Goal: Information Seeking & Learning: Learn about a topic

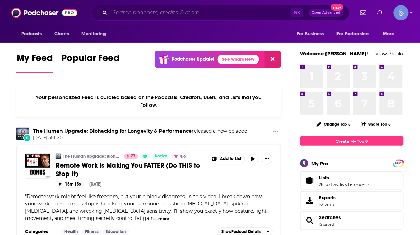
click at [237, 13] on input "Search podcasts, credits, & more..." at bounding box center [200, 12] width 181 height 11
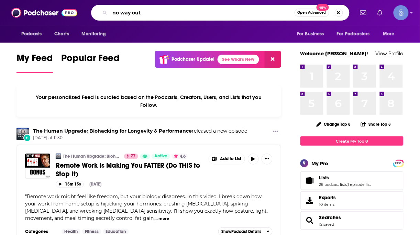
type input "no way out"
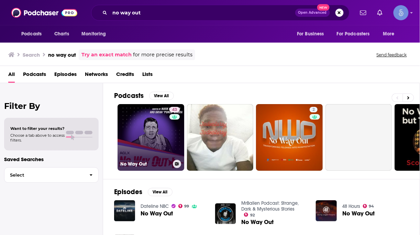
click at [157, 136] on link "43 No Way Out" at bounding box center [150, 137] width 67 height 67
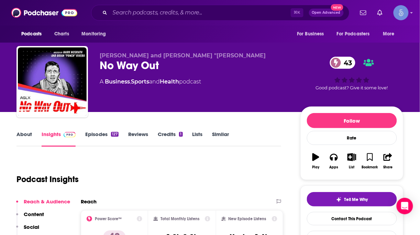
click at [95, 137] on link "Episodes 127" at bounding box center [101, 139] width 33 height 16
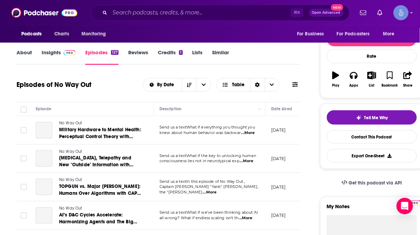
scroll to position [310, 0]
